Goal: Find specific page/section: Find specific page/section

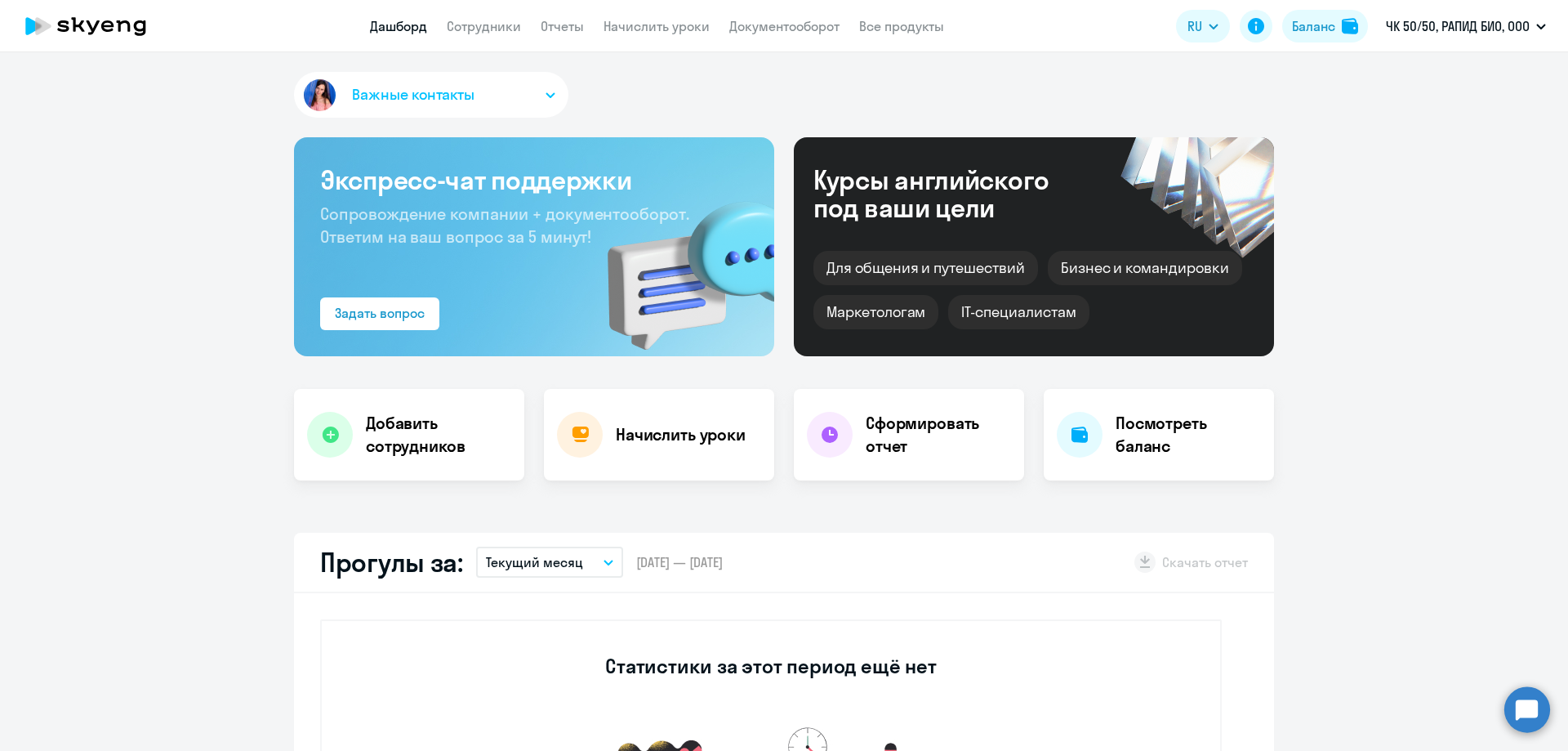
click at [830, 50] on app-header "Дашборд Сотрудники Отчеты Начислить уроки Документооборот Все продукты Дашборд …" at bounding box center [784, 26] width 1568 height 52
click at [823, 33] on link "Документооборот" at bounding box center [784, 26] width 110 height 16
